Goal: Task Accomplishment & Management: Manage account settings

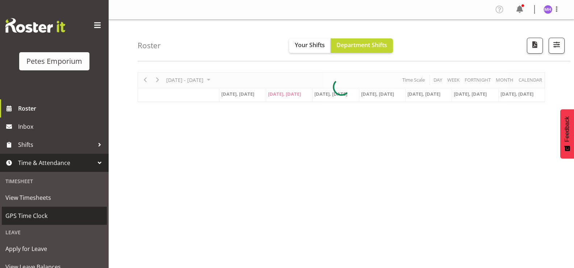
click at [53, 219] on span "GPS Time Clock" at bounding box center [54, 215] width 98 height 11
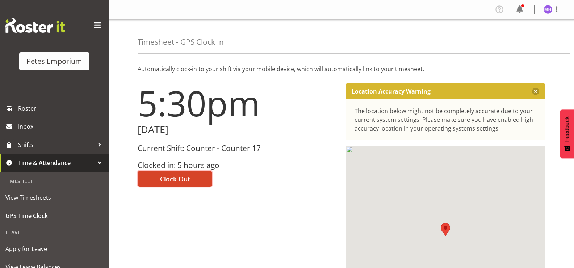
click at [192, 175] on button "Clock Out" at bounding box center [175, 179] width 75 height 16
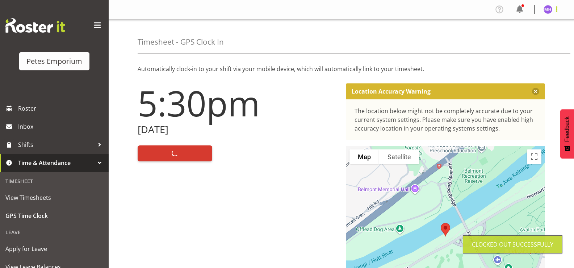
click at [559, 7] on span at bounding box center [556, 9] width 9 height 9
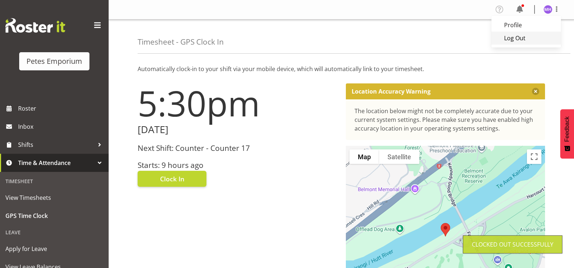
click at [535, 42] on link "Log Out" at bounding box center [526, 38] width 70 height 13
